Goal: Information Seeking & Learning: Learn about a topic

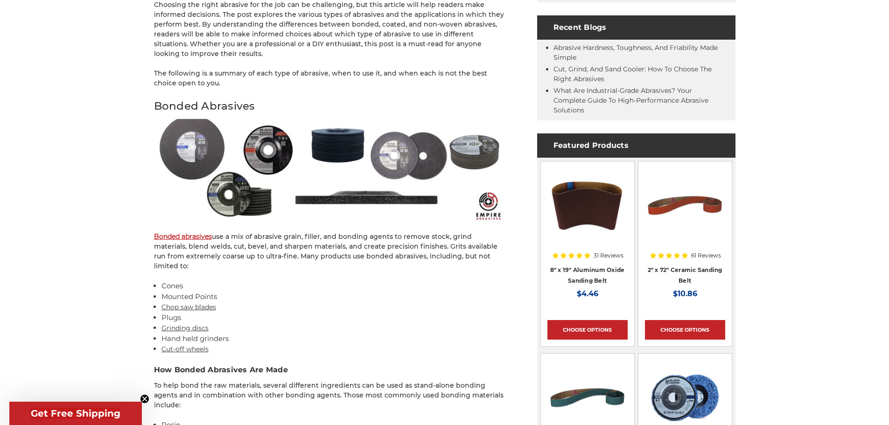
scroll to position [513, 0]
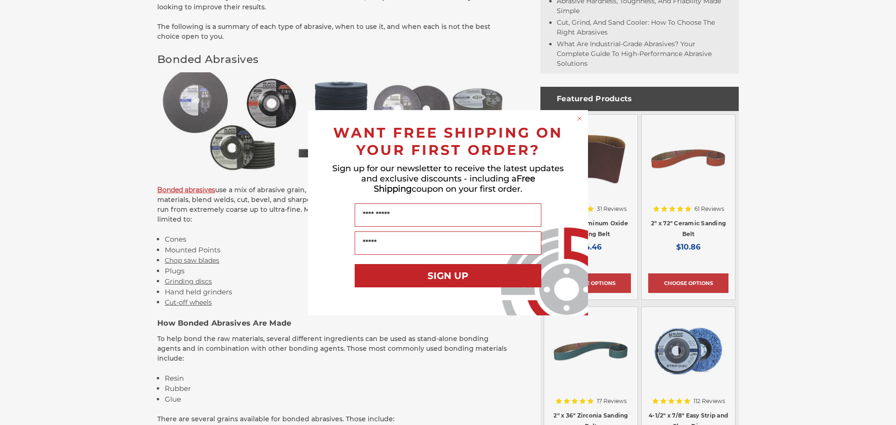
click at [577, 119] on circle "Close dialog" at bounding box center [580, 118] width 9 height 9
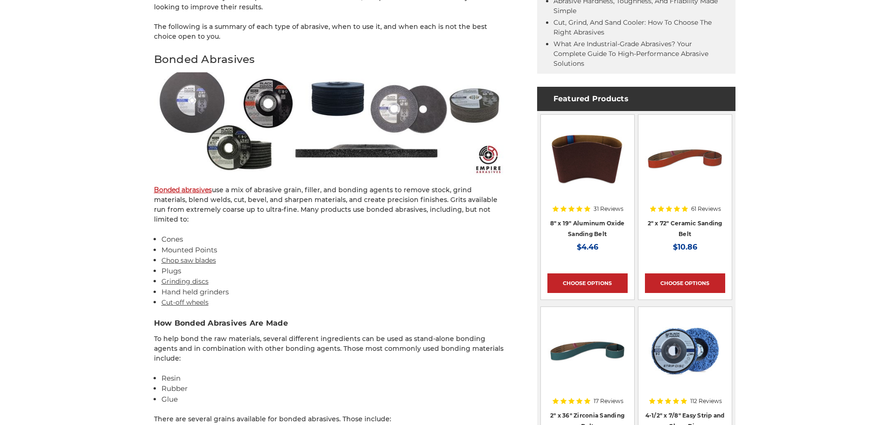
click at [185, 298] on link "Cut-off wheels" at bounding box center [185, 302] width 47 height 8
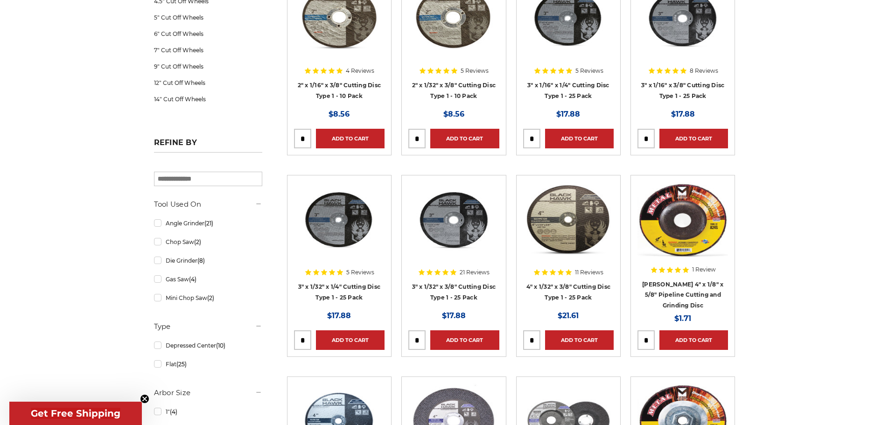
scroll to position [233, 0]
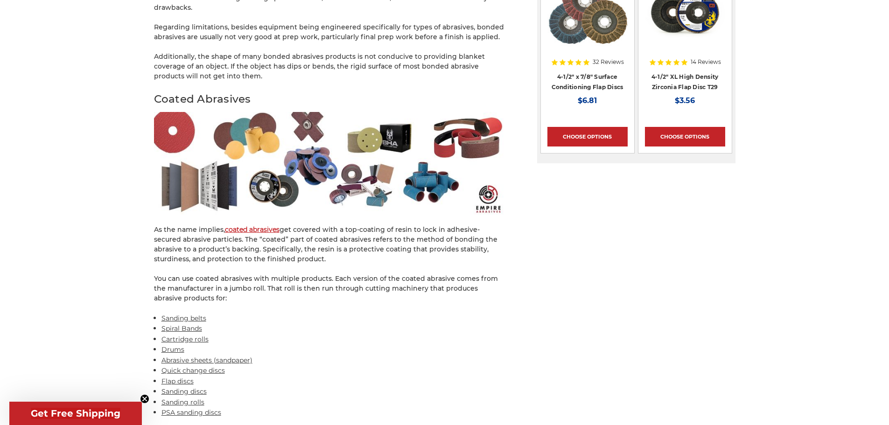
scroll to position [1260, 0]
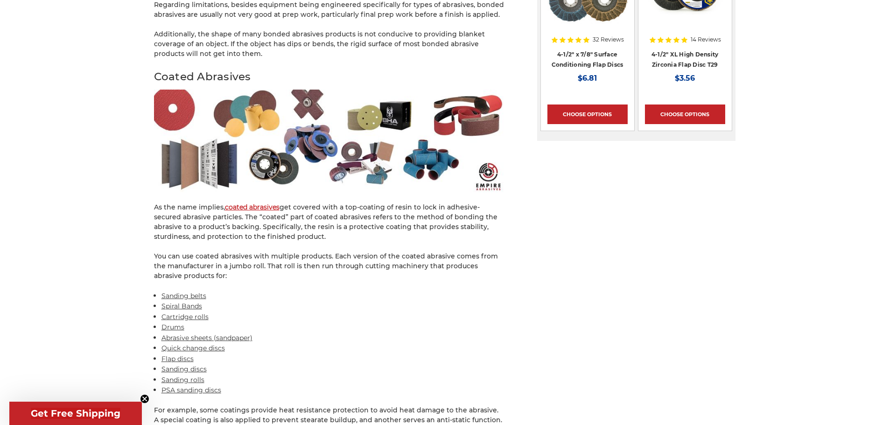
click at [176, 323] on link "Drums" at bounding box center [173, 327] width 23 height 8
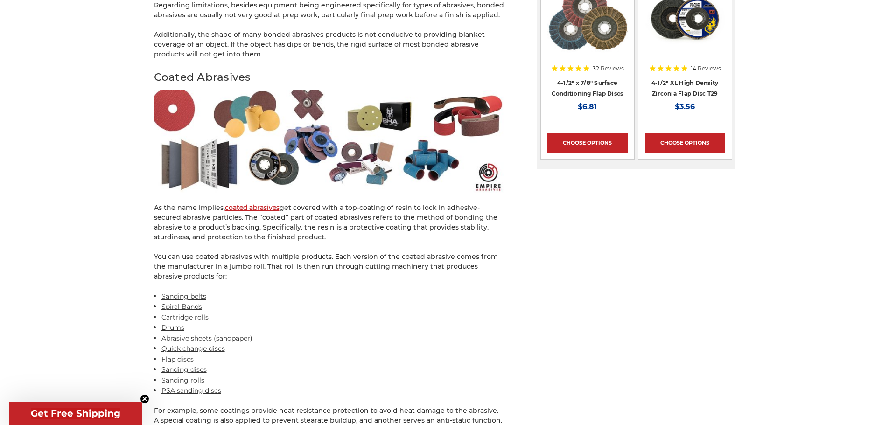
click at [185, 302] on link "Spiral Bands" at bounding box center [182, 306] width 41 height 8
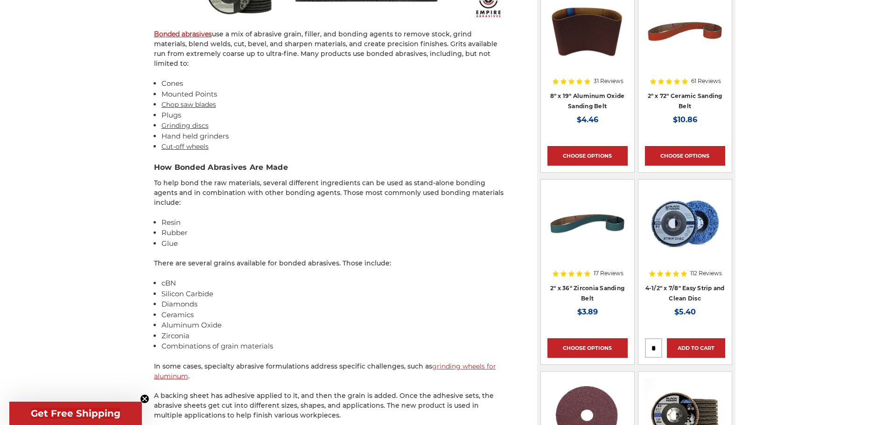
scroll to position [653, 0]
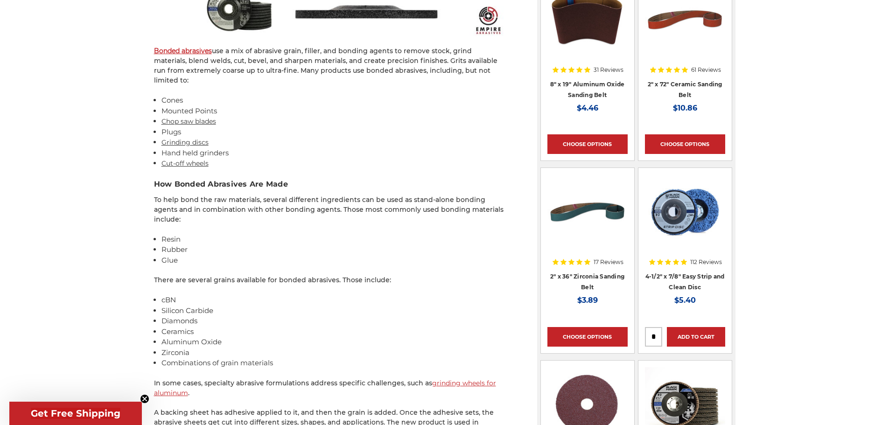
click at [186, 117] on link "Chop saw blades" at bounding box center [189, 121] width 55 height 8
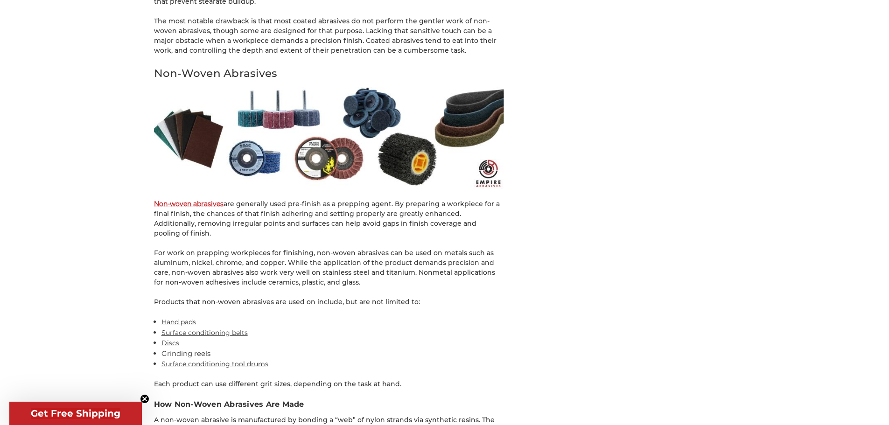
scroll to position [2193, 0]
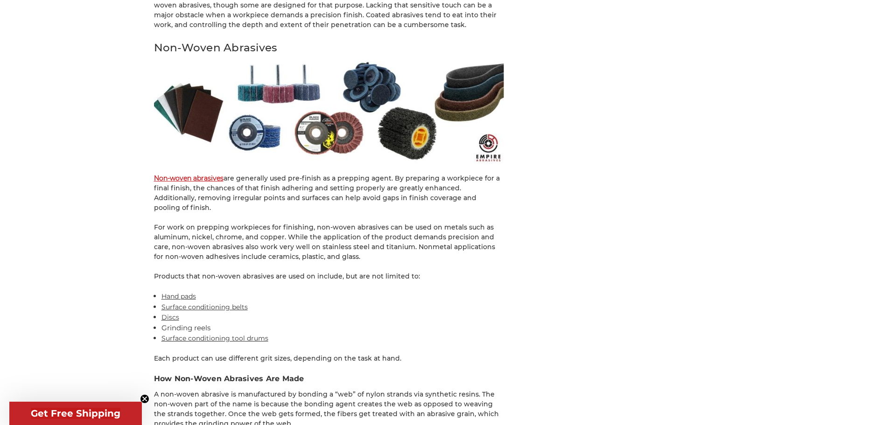
click at [176, 313] on link "Discs" at bounding box center [171, 317] width 18 height 8
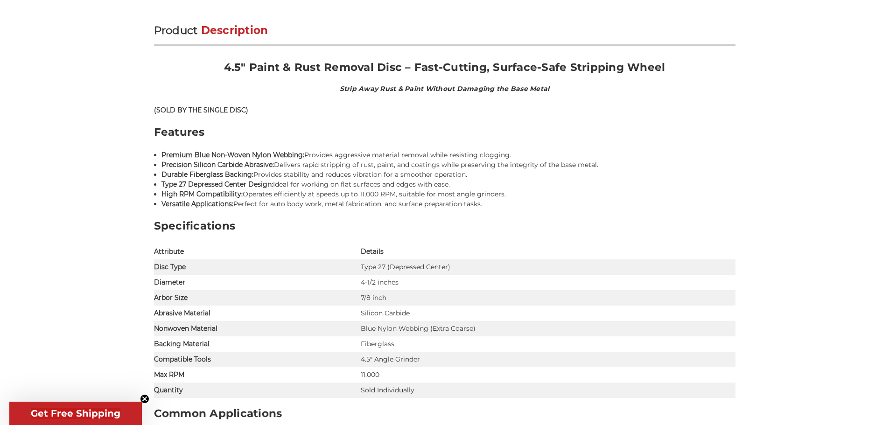
scroll to position [560, 0]
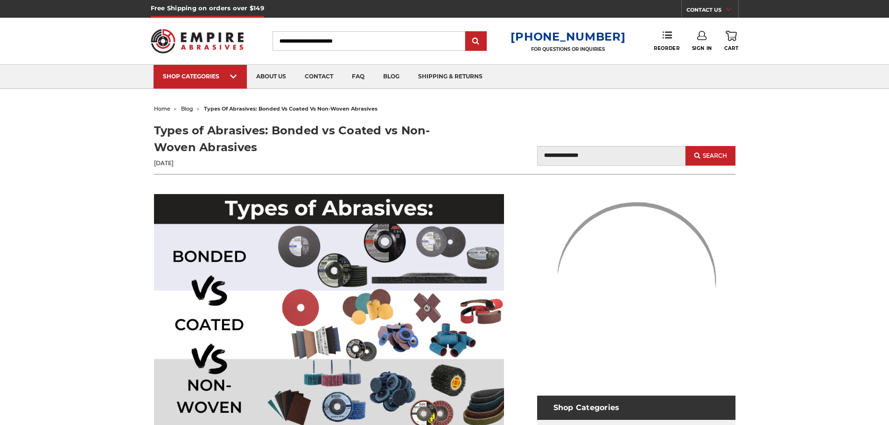
scroll to position [2296, 0]
